Goal: Find specific page/section: Find specific page/section

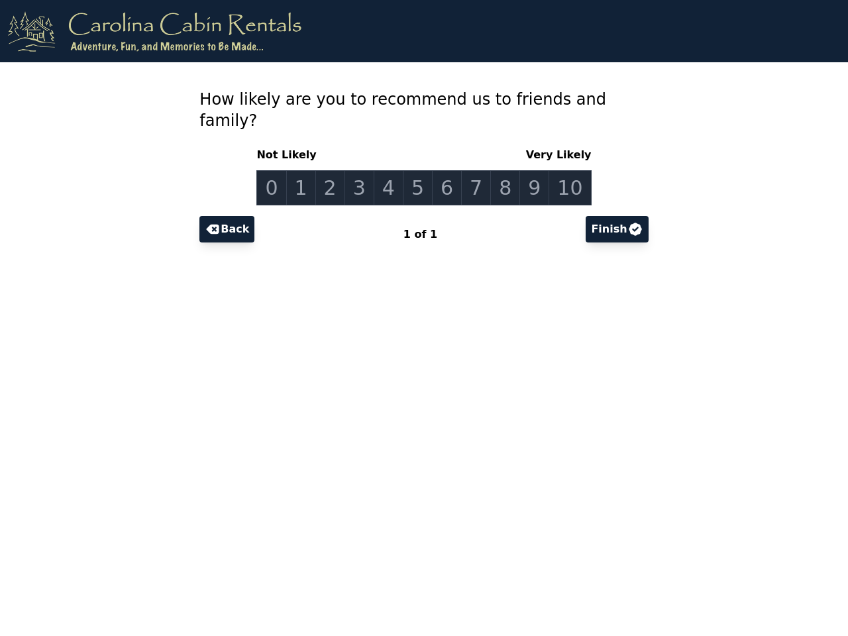
click at [282, 170] on link "0" at bounding box center [271, 187] width 30 height 35
click at [310, 170] on link "1" at bounding box center [301, 187] width 30 height 35
click at [337, 170] on link "2" at bounding box center [330, 187] width 30 height 35
click at [364, 170] on link "3" at bounding box center [360, 187] width 30 height 35
click at [392, 170] on link "4" at bounding box center [389, 187] width 30 height 35
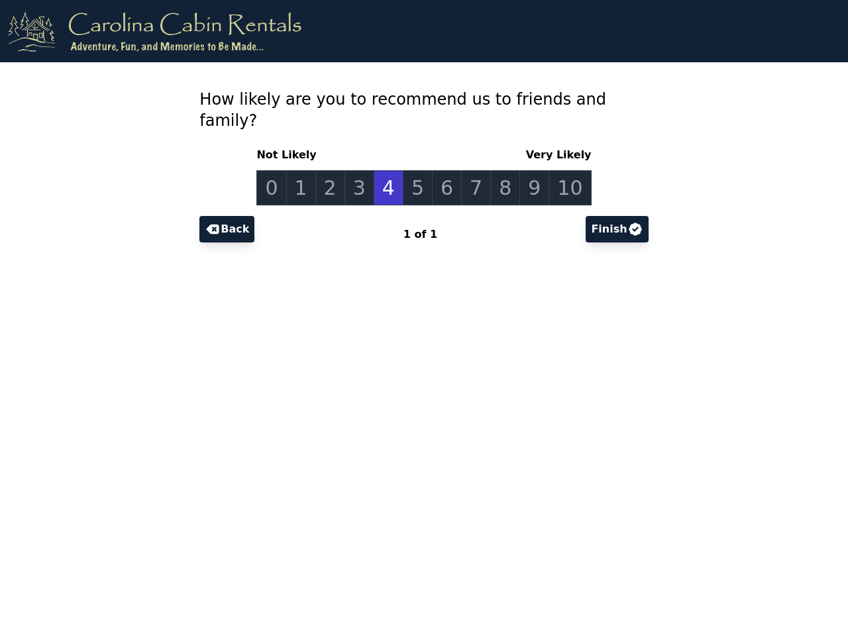
click at [419, 170] on link "5" at bounding box center [418, 187] width 30 height 35
click at [446, 170] on link "6" at bounding box center [447, 187] width 30 height 35
click at [473, 170] on link "7" at bounding box center [476, 187] width 30 height 35
click at [500, 170] on link "8" at bounding box center [505, 187] width 30 height 35
click at [528, 170] on link "9" at bounding box center [535, 187] width 30 height 35
